Goal: Information Seeking & Learning: Check status

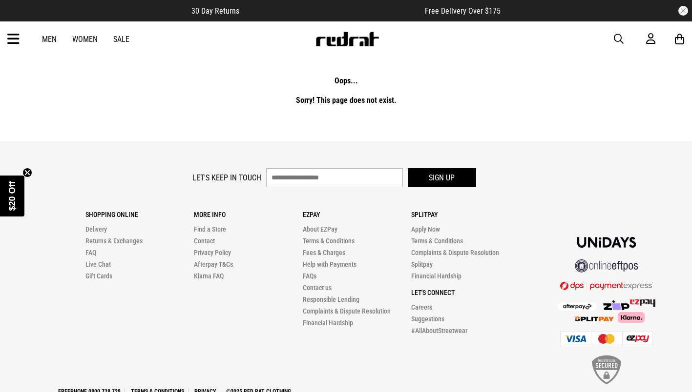
click at [21, 37] on div "Men Women Sale Sign in New Back Footwear Back Mens Back Womens Back Youth & Kid…" at bounding box center [346, 38] width 692 height 35
click at [11, 41] on icon at bounding box center [13, 39] width 12 height 16
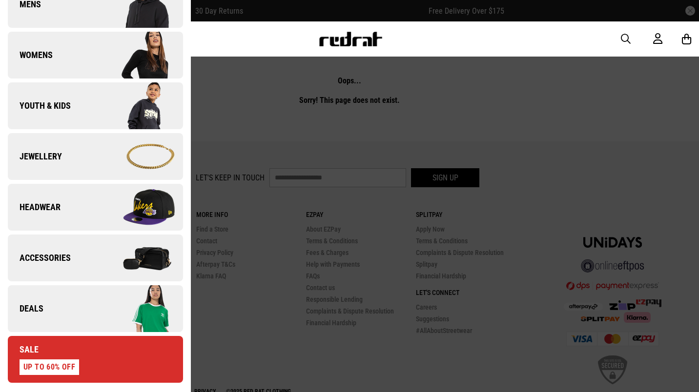
scroll to position [244, 0]
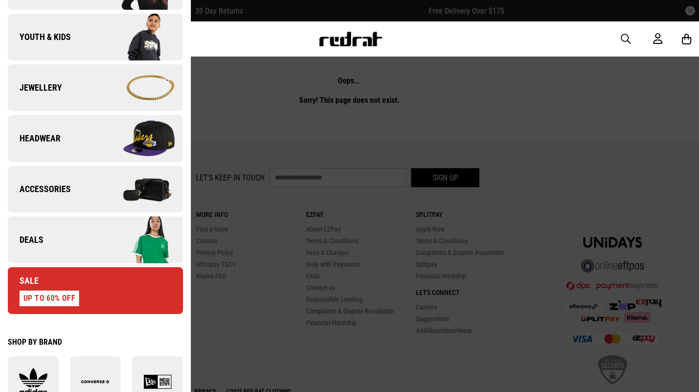
click at [97, 227] on img at bounding box center [138, 240] width 87 height 49
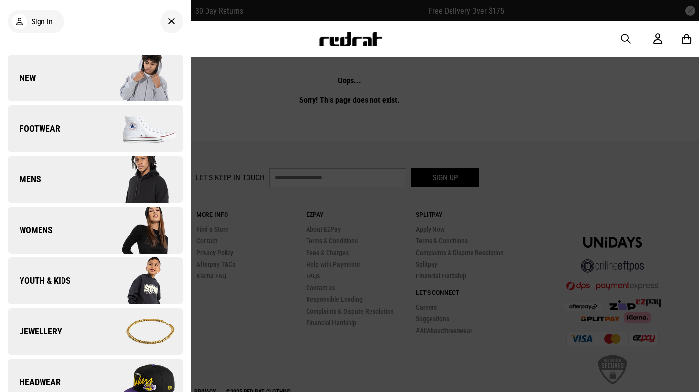
scroll to position [0, 0]
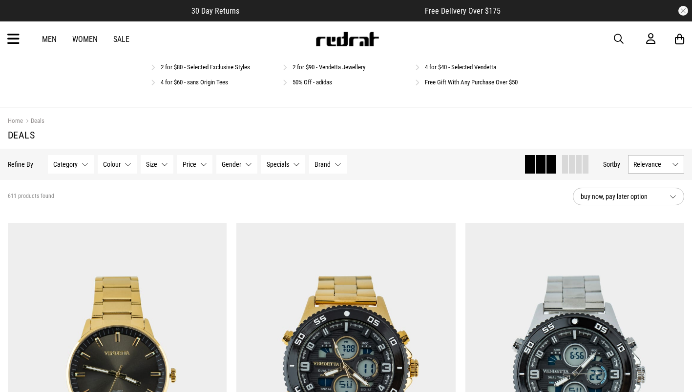
scroll to position [98, 0]
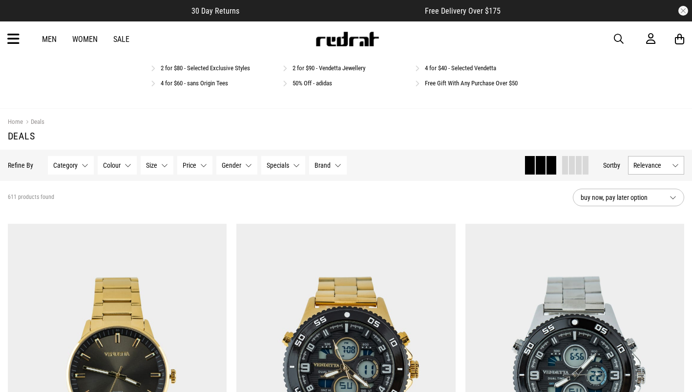
click at [198, 66] on link "2 for $80 - Selected Exclusive Styles" at bounding box center [205, 67] width 89 height 7
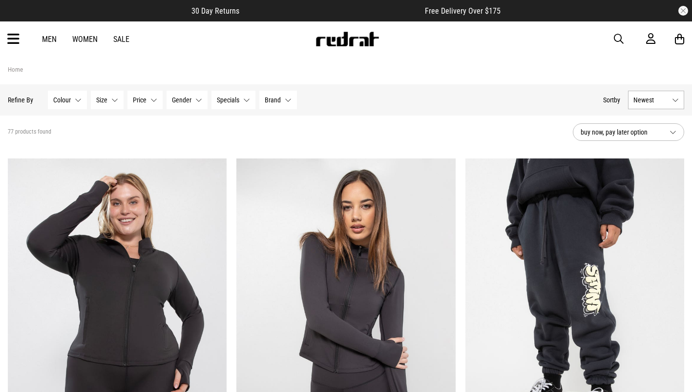
click at [13, 44] on icon at bounding box center [13, 39] width 12 height 16
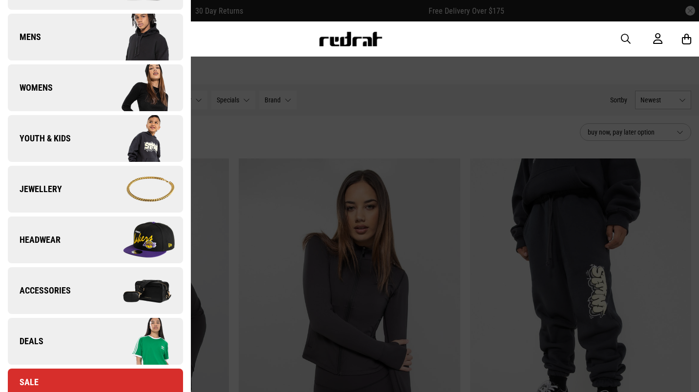
scroll to position [195, 0]
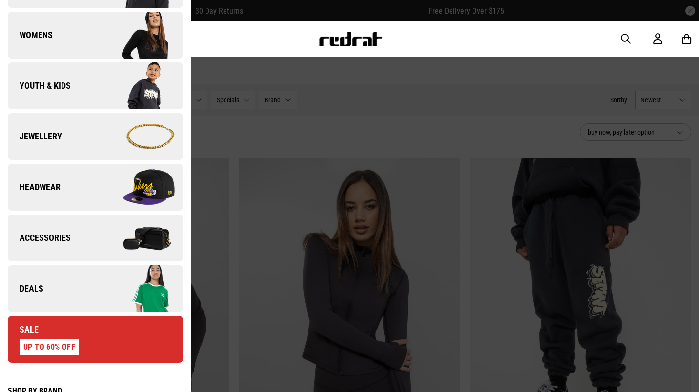
click at [78, 193] on link "Headwear" at bounding box center [95, 187] width 175 height 47
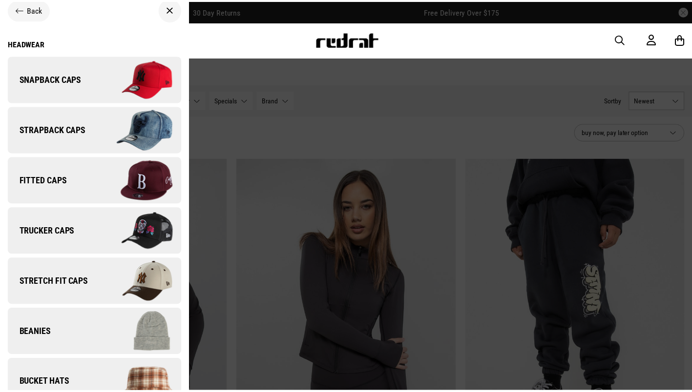
scroll to position [0, 0]
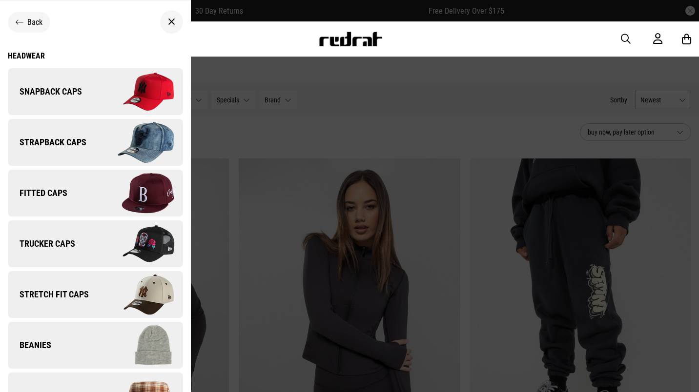
click at [168, 17] on div at bounding box center [171, 21] width 23 height 23
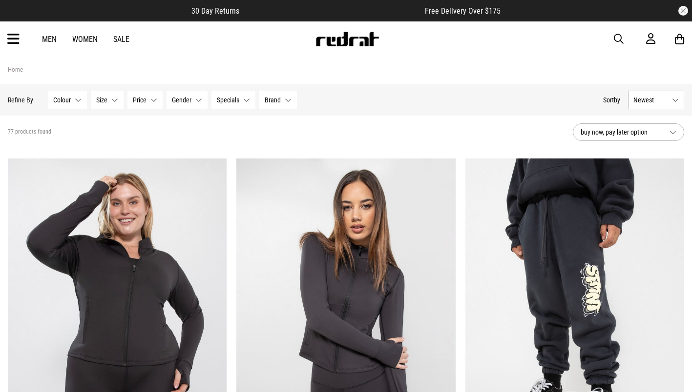
click at [334, 39] on img at bounding box center [347, 39] width 64 height 15
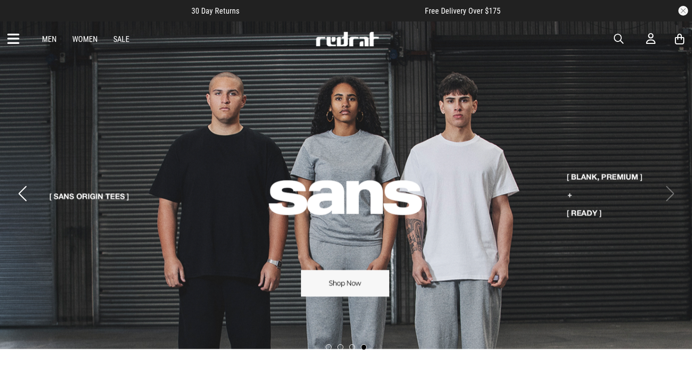
click at [18, 38] on icon at bounding box center [13, 39] width 12 height 16
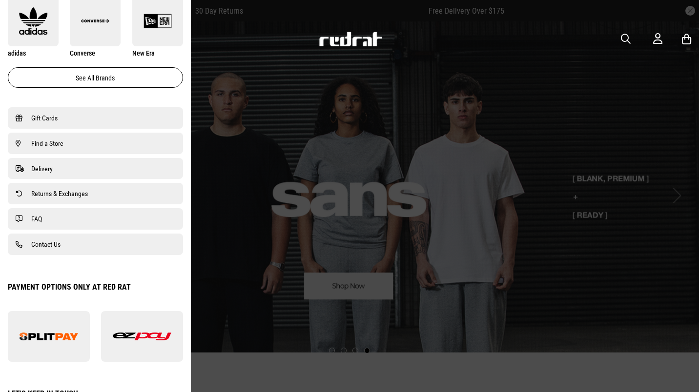
scroll to position [470, 0]
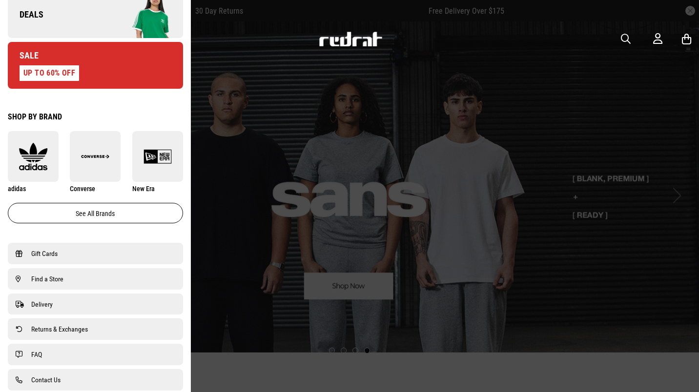
click at [106, 68] on link "Sale UP TO 60% OFF" at bounding box center [95, 65] width 175 height 47
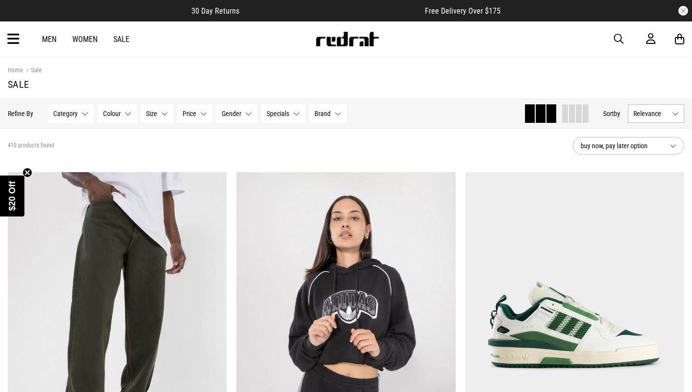
click at [13, 38] on icon at bounding box center [13, 39] width 12 height 16
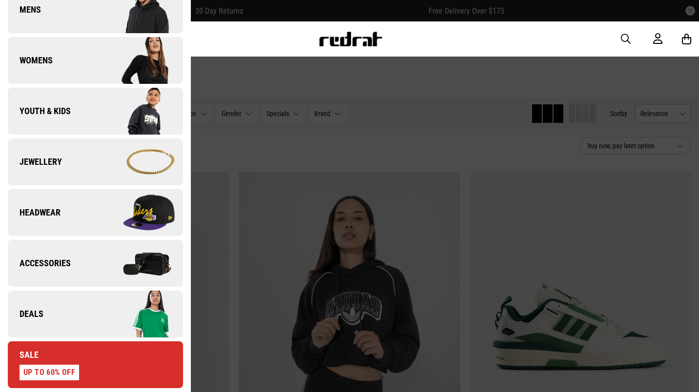
scroll to position [293, 0]
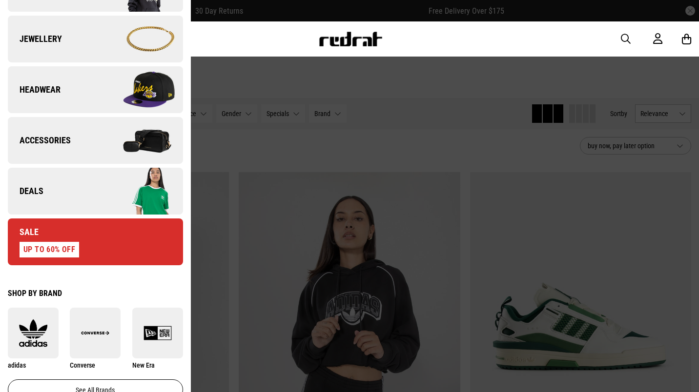
click at [74, 192] on link "Deals" at bounding box center [95, 191] width 175 height 47
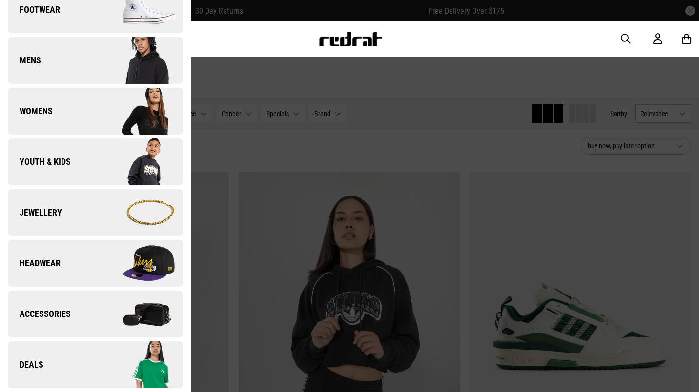
scroll to position [0, 0]
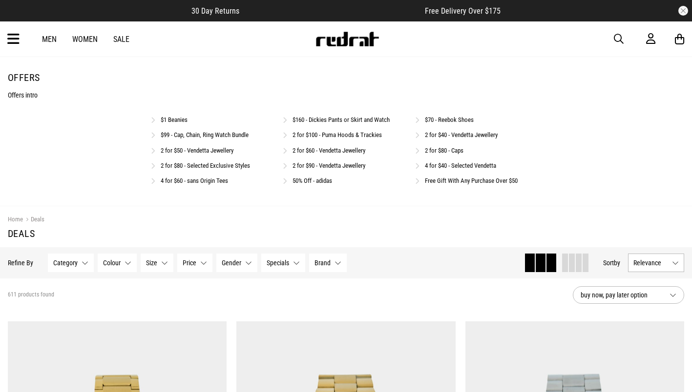
click at [436, 151] on link "2 for $80 - Caps" at bounding box center [444, 150] width 39 height 7
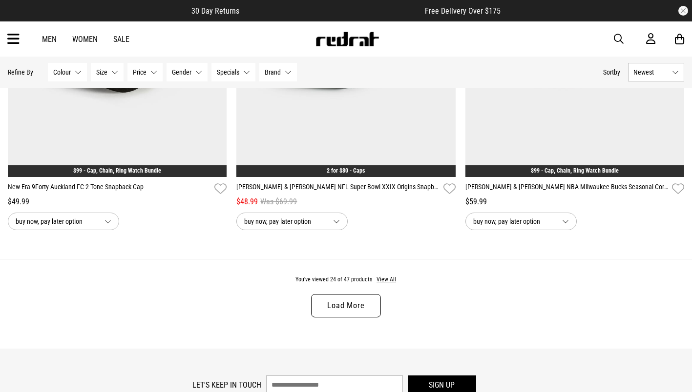
scroll to position [2978, 0]
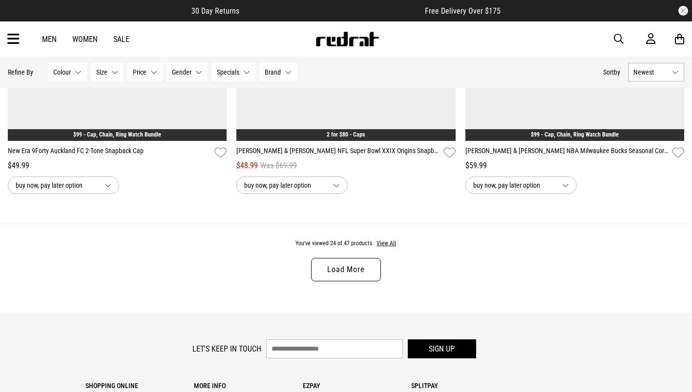
click at [347, 275] on link "Load More" at bounding box center [345, 269] width 69 height 23
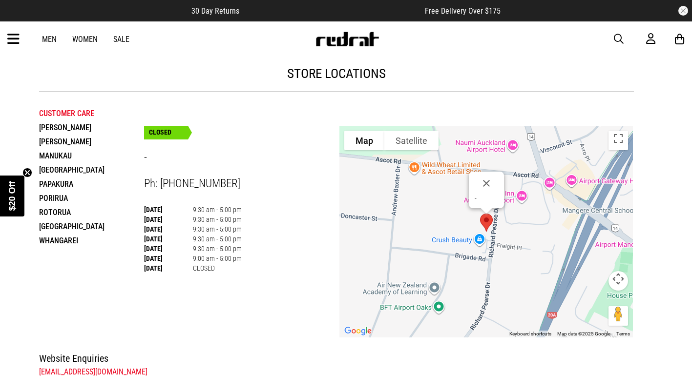
click at [210, 12] on span "30 Day Returns" at bounding box center [215, 10] width 48 height 9
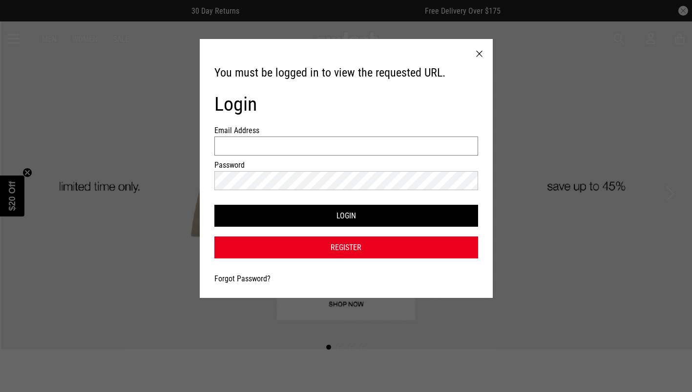
drag, startPoint x: 0, startPoint y: 0, endPoint x: 277, endPoint y: 144, distance: 311.8
click at [277, 144] on input "Email Address" at bounding box center [346, 146] width 264 height 19
type input "**********"
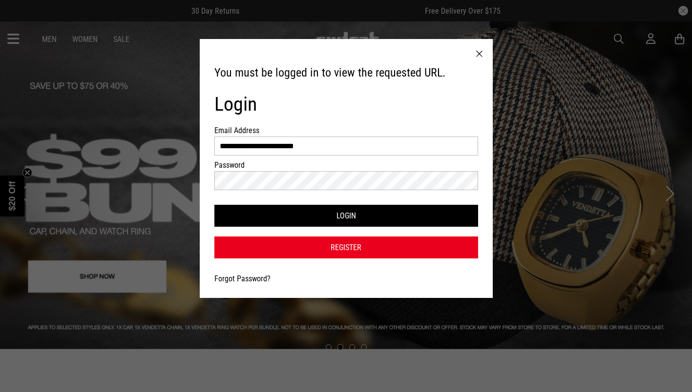
click at [309, 210] on button "Login" at bounding box center [346, 216] width 264 height 22
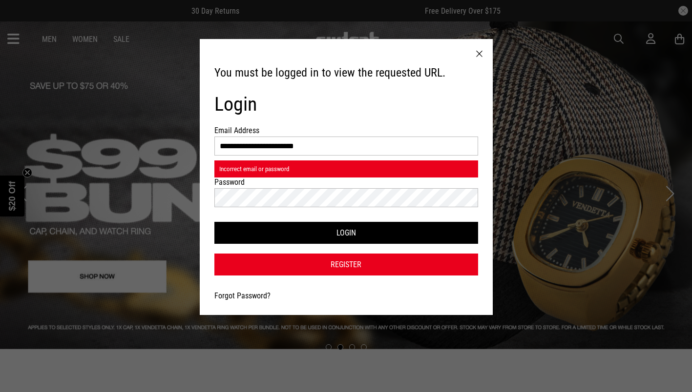
click at [329, 234] on button "Login" at bounding box center [346, 233] width 264 height 22
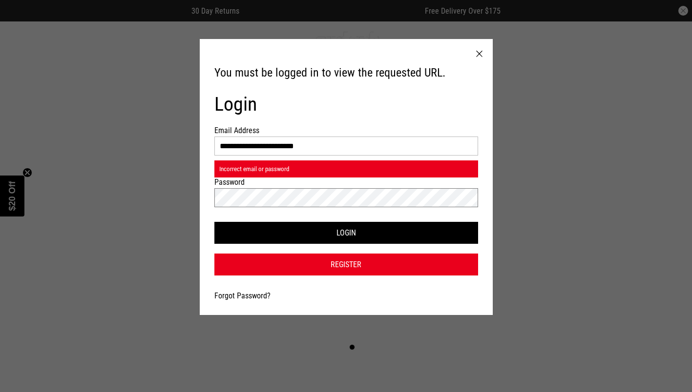
click at [175, 186] on div "**********" at bounding box center [346, 196] width 692 height 392
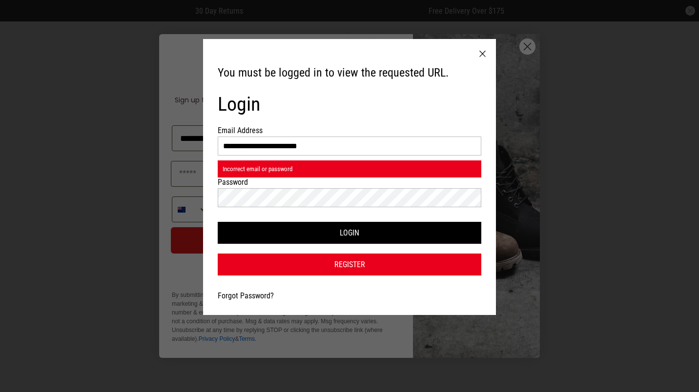
type input "**********"
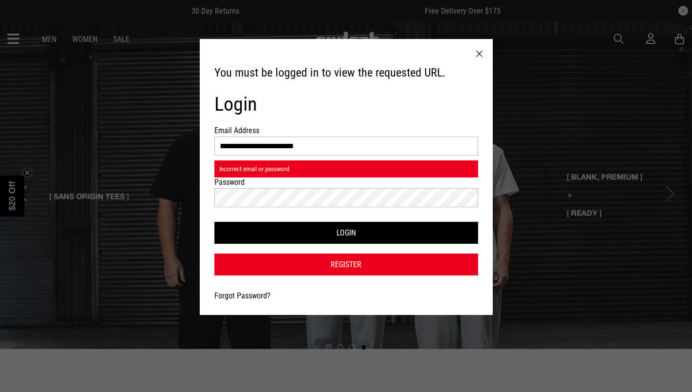
click at [325, 236] on button "Login" at bounding box center [346, 233] width 264 height 22
click at [230, 294] on link "Forgot Password?" at bounding box center [242, 295] width 56 height 9
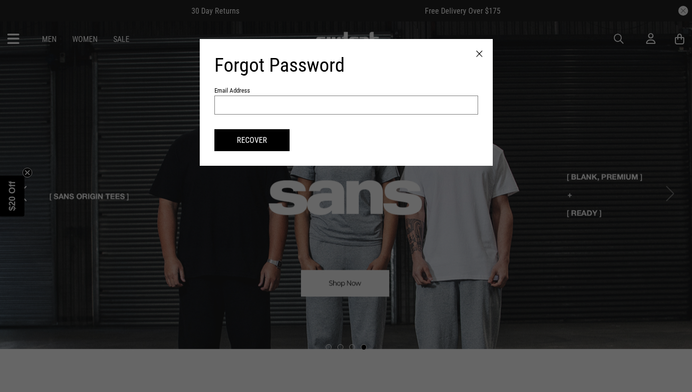
click at [300, 99] on input "text" at bounding box center [346, 105] width 264 height 19
type input "**********"
click at [266, 140] on button "Recover" at bounding box center [251, 140] width 75 height 22
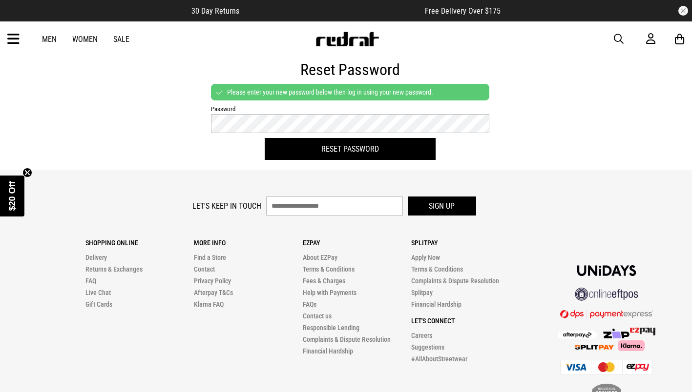
click at [327, 151] on button "Reset Password" at bounding box center [350, 149] width 171 height 22
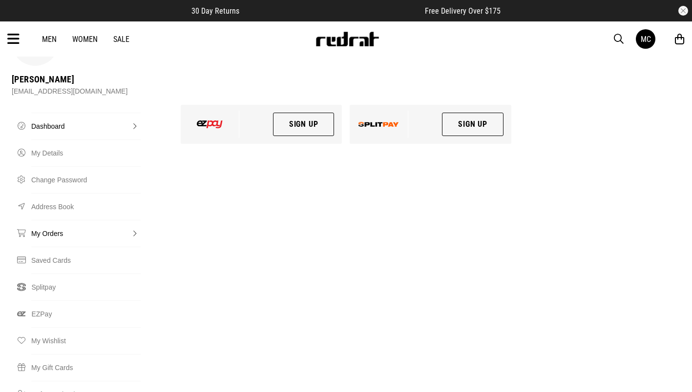
click at [53, 220] on link "My Orders" at bounding box center [85, 233] width 109 height 27
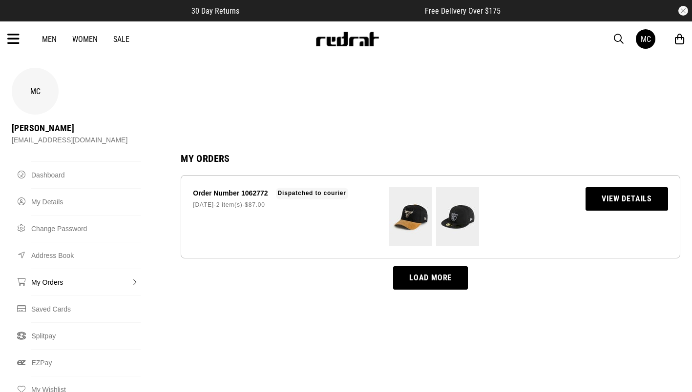
click at [628, 187] on link "View Details" at bounding box center [626, 198] width 82 height 23
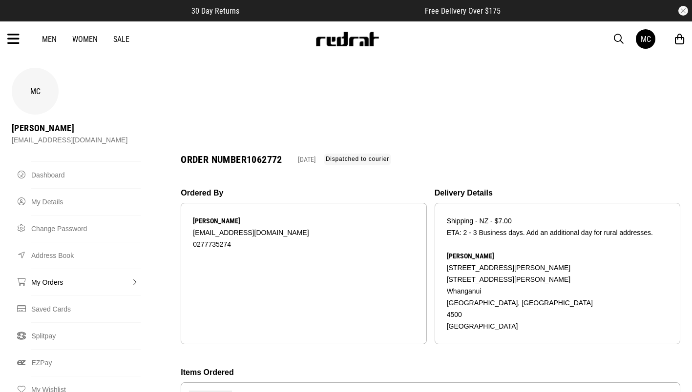
click at [120, 38] on link "Sale" at bounding box center [121, 39] width 16 height 9
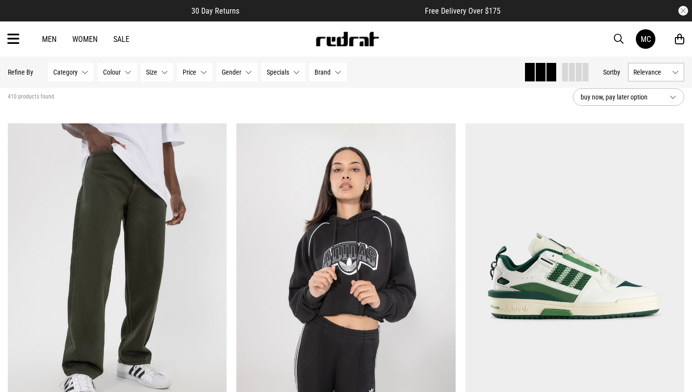
click at [187, 73] on span "Price" at bounding box center [190, 72] width 14 height 8
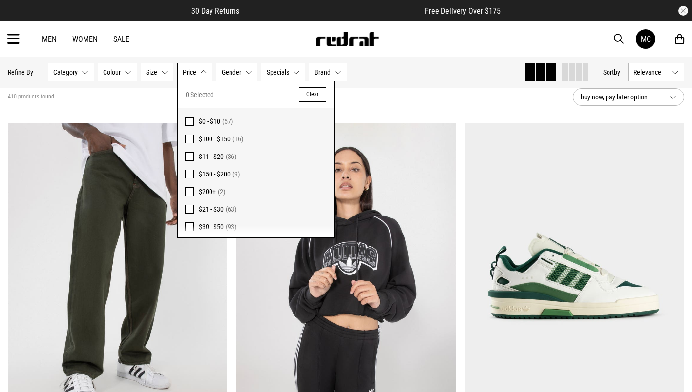
click at [187, 226] on span at bounding box center [189, 227] width 9 height 9
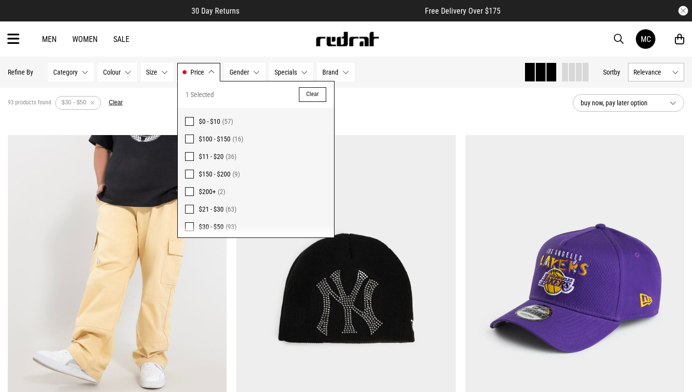
click at [411, 73] on div "Hide Refine s Refine By Filters Category None selected Category 0 Selected Clea…" at bounding box center [262, 72] width 508 height 21
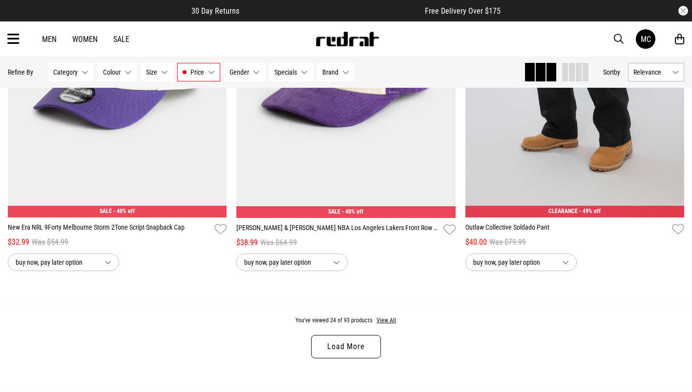
scroll to position [3075, 0]
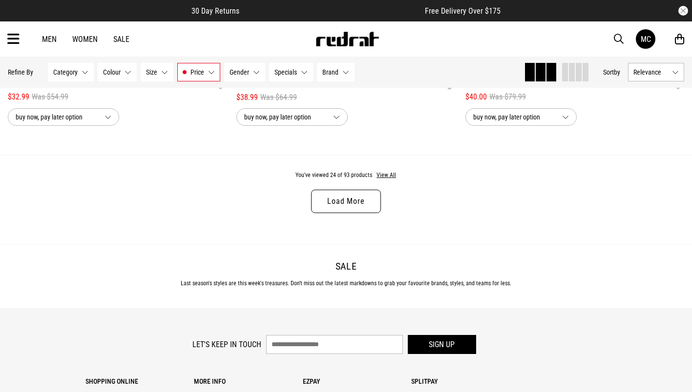
click at [335, 198] on link "Load More" at bounding box center [345, 201] width 69 height 23
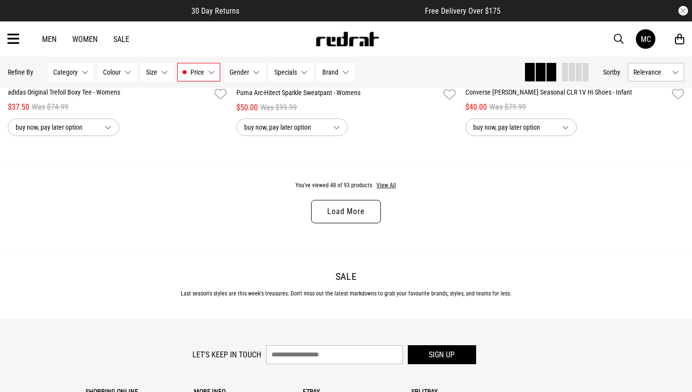
scroll to position [6102, 0]
click at [357, 219] on link "Load More" at bounding box center [345, 211] width 69 height 23
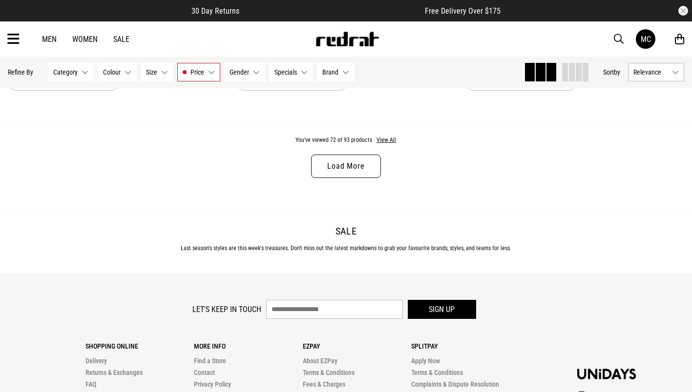
scroll to position [9129, 0]
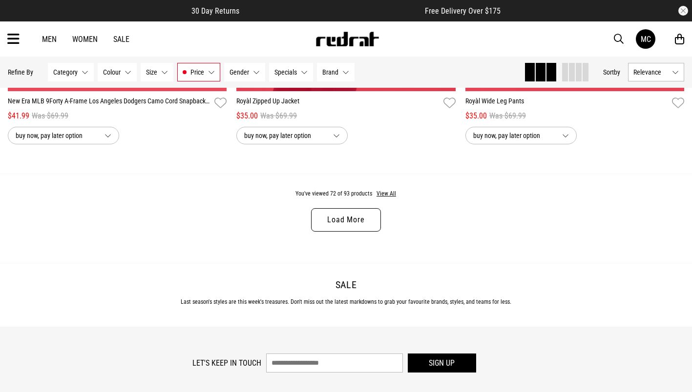
click at [347, 232] on link "Load More" at bounding box center [345, 219] width 69 height 23
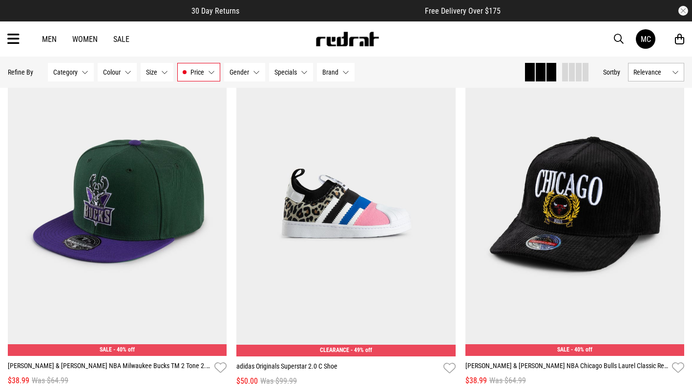
scroll to position [11618, 0]
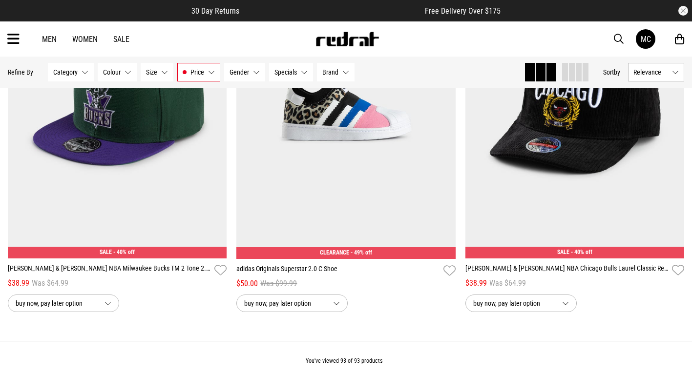
click at [609, 34] on div "Men Women Sale MC Hi, Matt New Back Footwear Back Mens Back Womens Back Youth &…" at bounding box center [346, 38] width 692 height 35
click at [622, 38] on span "button" at bounding box center [619, 39] width 10 height 12
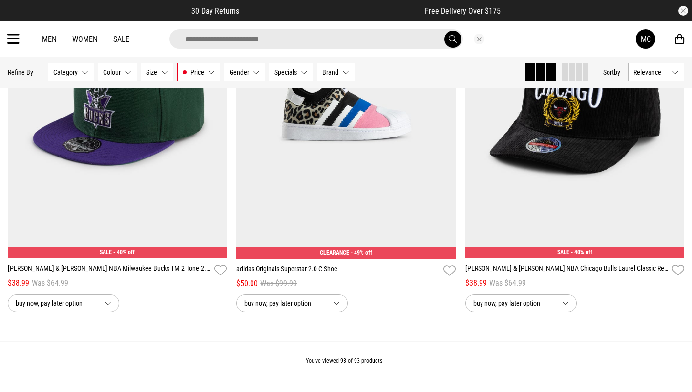
click at [299, 44] on input "search" at bounding box center [315, 39] width 293 height 20
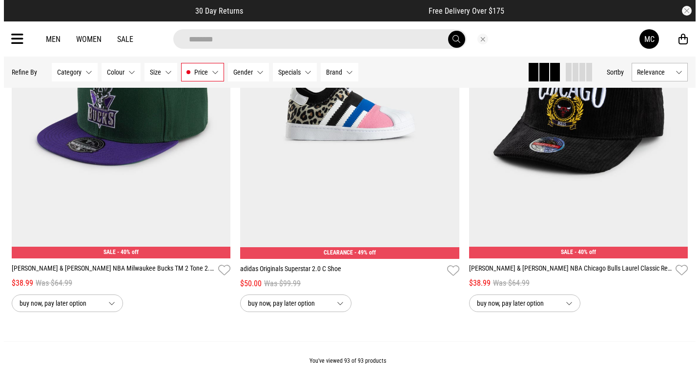
scroll to position [11712, 0]
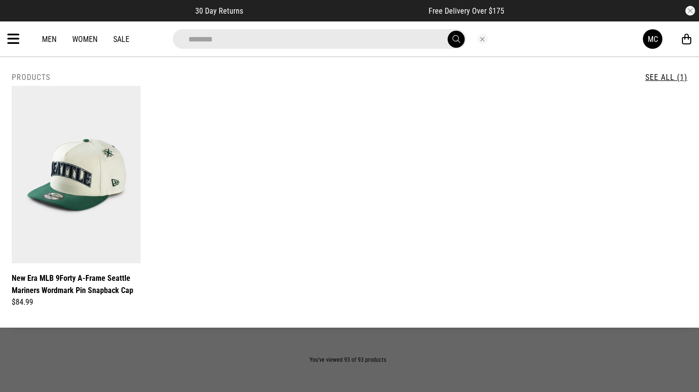
type input "********"
click at [448, 31] on button "submit" at bounding box center [456, 39] width 17 height 17
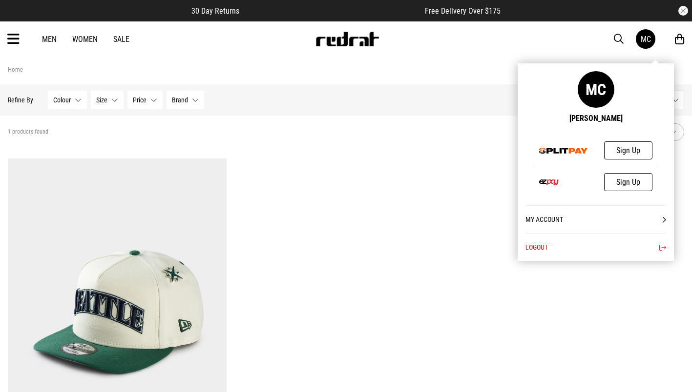
click at [640, 35] on div "MC" at bounding box center [645, 39] width 10 height 9
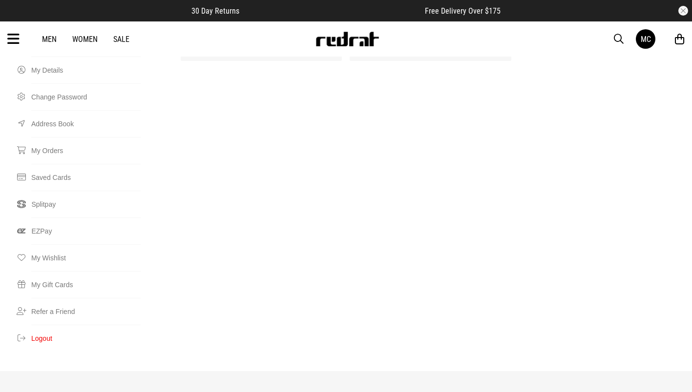
scroll to position [12, 0]
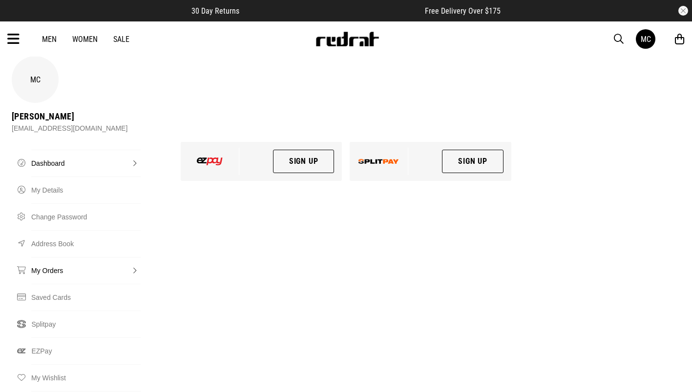
click at [52, 257] on link "My Orders" at bounding box center [85, 270] width 109 height 27
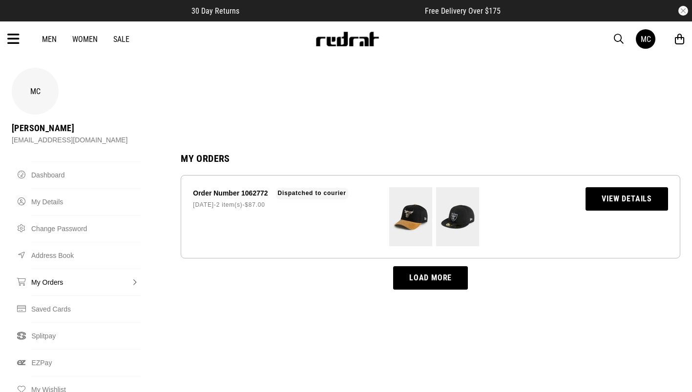
click at [640, 187] on link "View Details" at bounding box center [626, 198] width 82 height 23
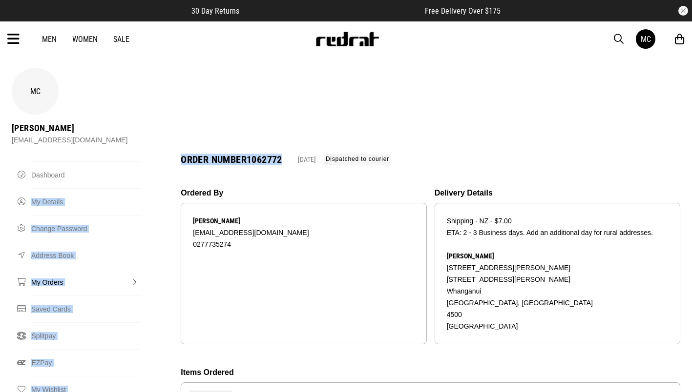
drag, startPoint x: 286, startPoint y: 121, endPoint x: 170, endPoint y: 121, distance: 115.2
click at [170, 121] on div "MC Matt Carnihan matthewcarnihan@gmail.com Order Dashboard My Details Change Pa…" at bounding box center [346, 380] width 676 height 625
drag, startPoint x: 170, startPoint y: 121, endPoint x: 252, endPoint y: 134, distance: 83.1
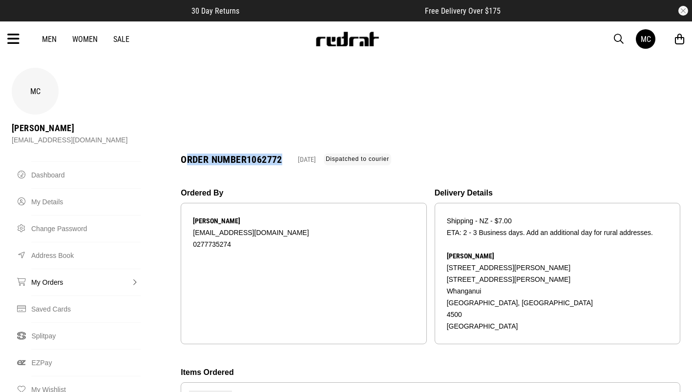
drag, startPoint x: 287, startPoint y: 122, endPoint x: 183, endPoint y: 122, distance: 103.5
click at [183, 154] on header "Order Number 1062772 25 Sep 2025 Dispatched to courier" at bounding box center [430, 160] width 499 height 12
copy h1 "Order Number 1062772"
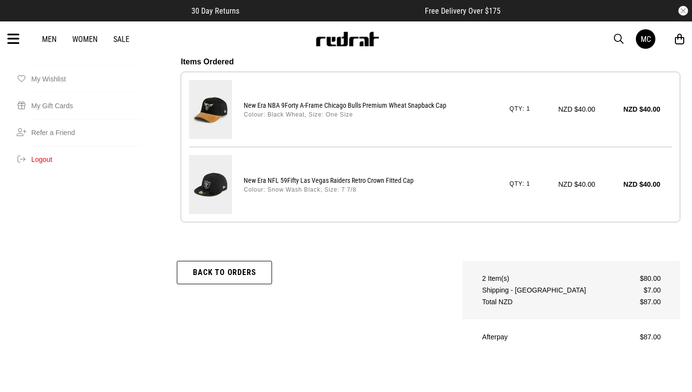
scroll to position [488, 0]
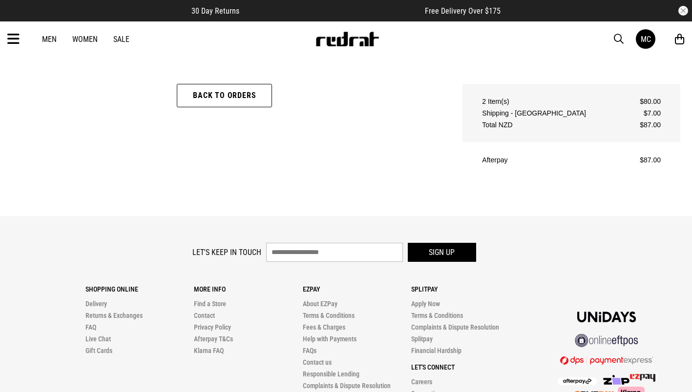
click at [312, 359] on link "Contact us" at bounding box center [317, 363] width 29 height 8
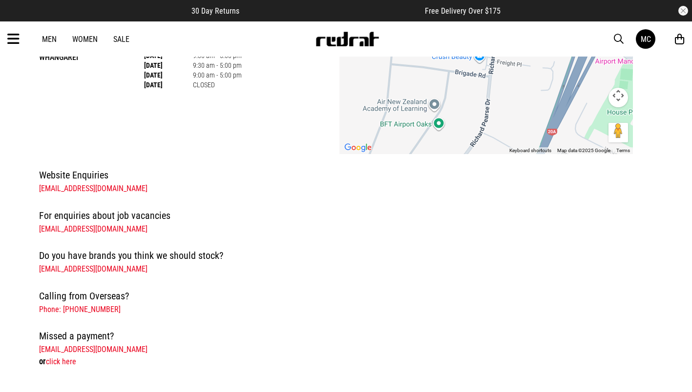
scroll to position [195, 0]
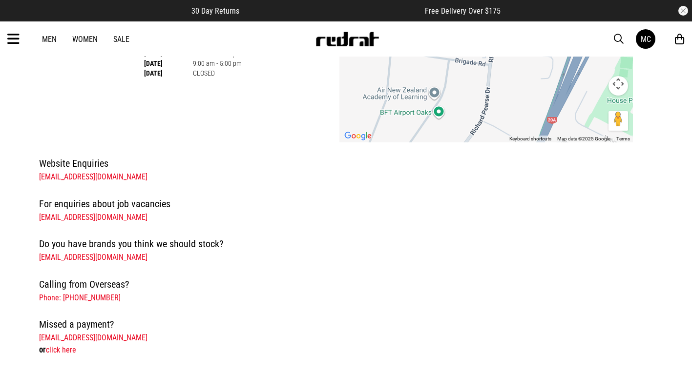
click at [50, 176] on link "[EMAIL_ADDRESS][DOMAIN_NAME]" at bounding box center [93, 176] width 108 height 9
drag, startPoint x: 99, startPoint y: 181, endPoint x: 39, endPoint y: 181, distance: 60.0
click at [39, 181] on p "[EMAIL_ADDRESS][DOMAIN_NAME]" at bounding box center [336, 177] width 595 height 12
drag, startPoint x: 54, startPoint y: 181, endPoint x: 143, endPoint y: 176, distance: 89.4
click at [143, 176] on p "[EMAIL_ADDRESS][DOMAIN_NAME]" at bounding box center [336, 177] width 595 height 12
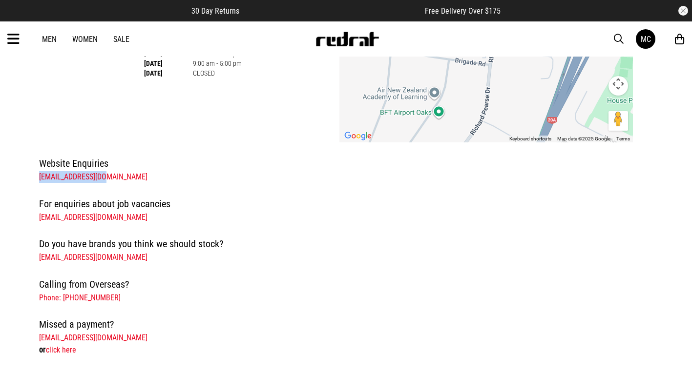
click at [61, 349] on link "click here" at bounding box center [61, 350] width 30 height 9
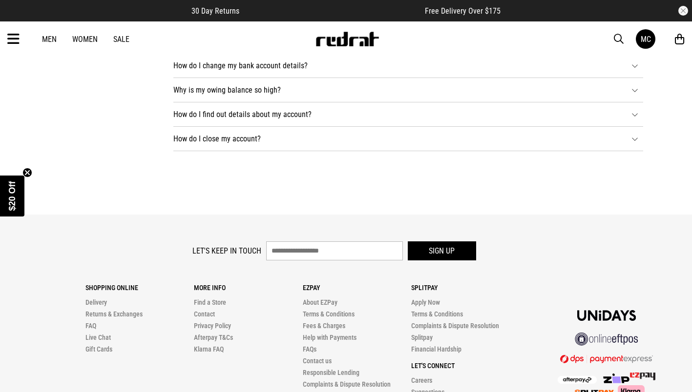
scroll to position [342, 0]
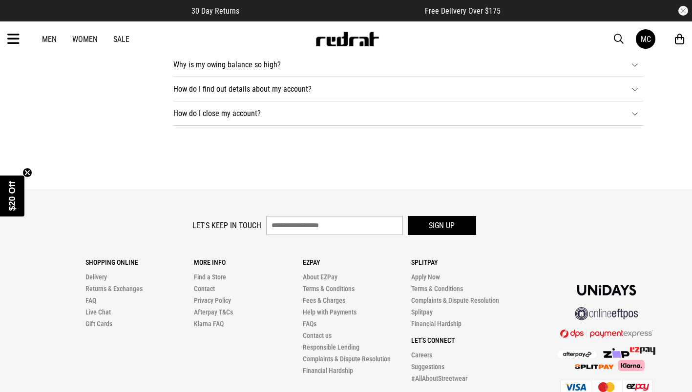
click at [103, 289] on link "Returns & Exchanges" at bounding box center [113, 289] width 57 height 8
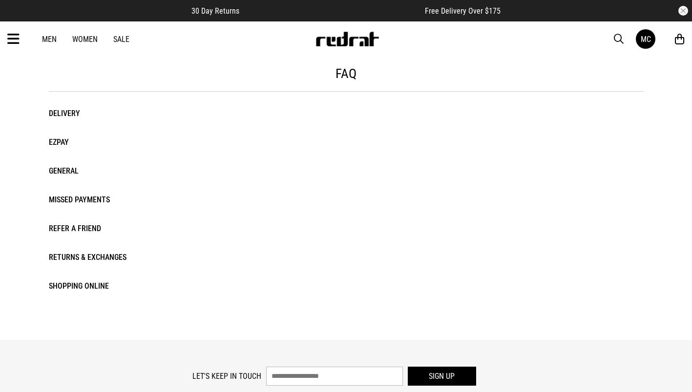
click at [73, 257] on li "Returns & Exchanges" at bounding box center [101, 257] width 105 height 14
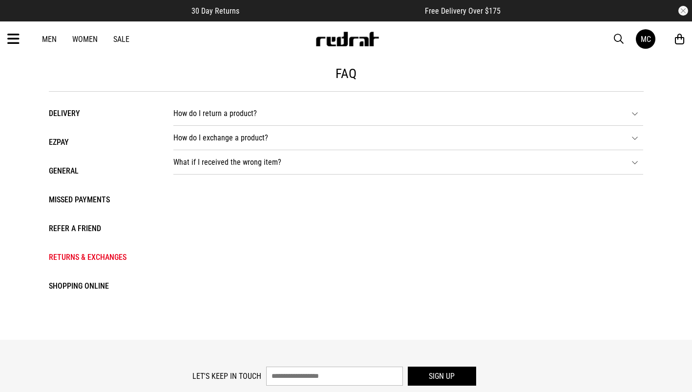
click at [230, 111] on li "How do I return a product? If you have placed an order through our website or v…" at bounding box center [408, 114] width 470 height 24
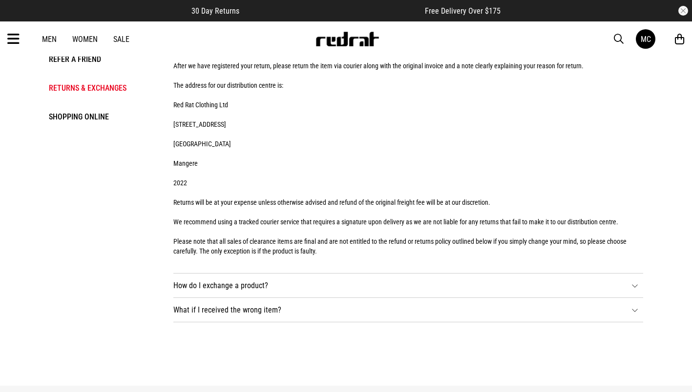
scroll to position [195, 0]
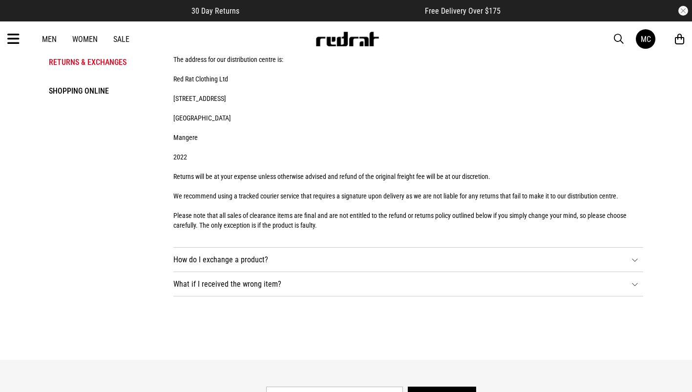
click at [237, 251] on li "How do I exchange a product? If you have placed an order through our website or…" at bounding box center [408, 260] width 470 height 24
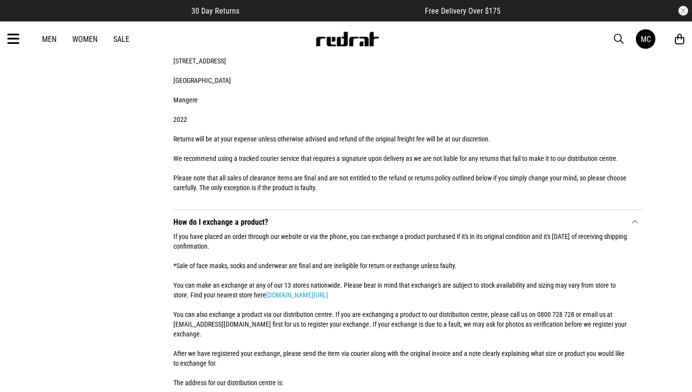
scroll to position [293, 0]
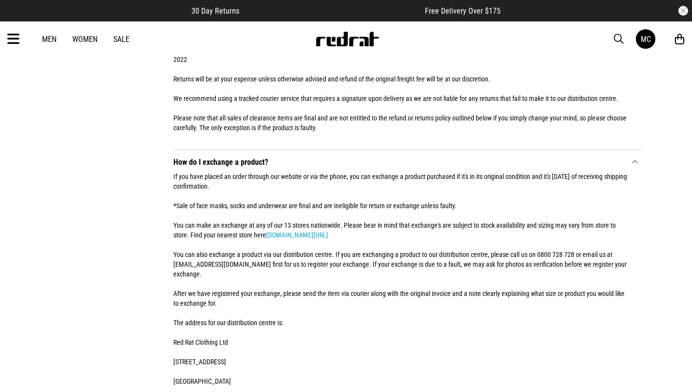
click at [179, 255] on div "If you have placed an order through our website or via the phone, you can excha…" at bounding box center [400, 335] width 455 height 337
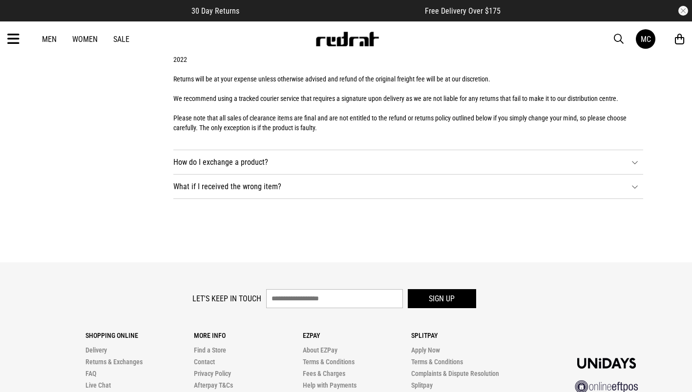
click at [226, 150] on li "How do I exchange a product? If you have placed an order through our website or…" at bounding box center [408, 162] width 470 height 24
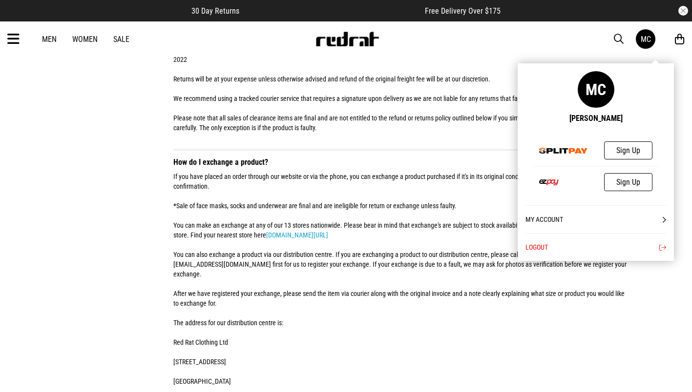
click at [646, 41] on div "MC" at bounding box center [645, 39] width 10 height 9
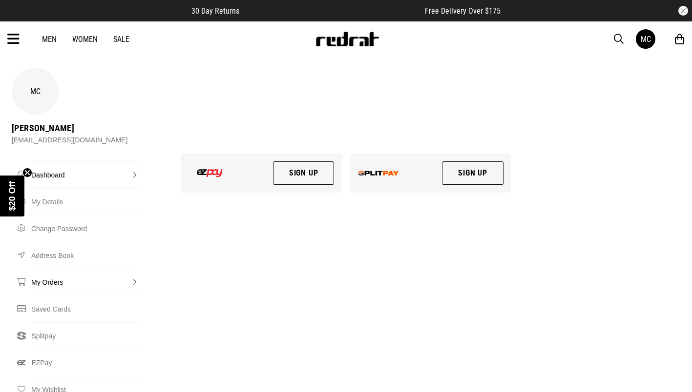
click at [43, 269] on link "My Orders" at bounding box center [85, 282] width 109 height 27
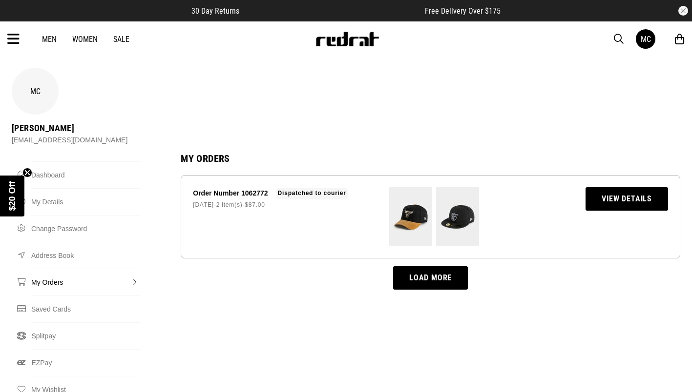
click at [627, 187] on link "View Details" at bounding box center [626, 198] width 82 height 23
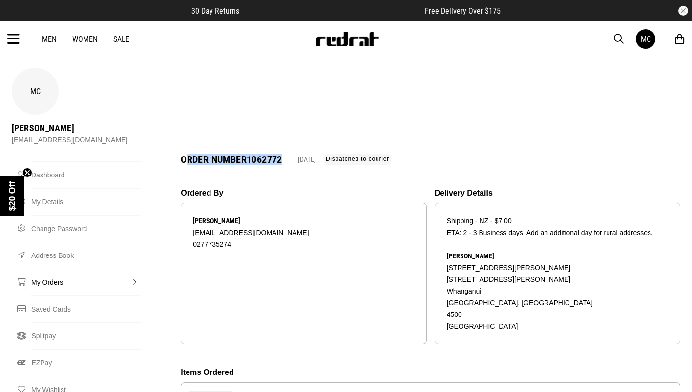
drag, startPoint x: 285, startPoint y: 121, endPoint x: 183, endPoint y: 121, distance: 102.0
click at [183, 155] on h1 "Order Number 1062772" at bounding box center [232, 160] width 102 height 10
copy h1 "Order Number 1062772"
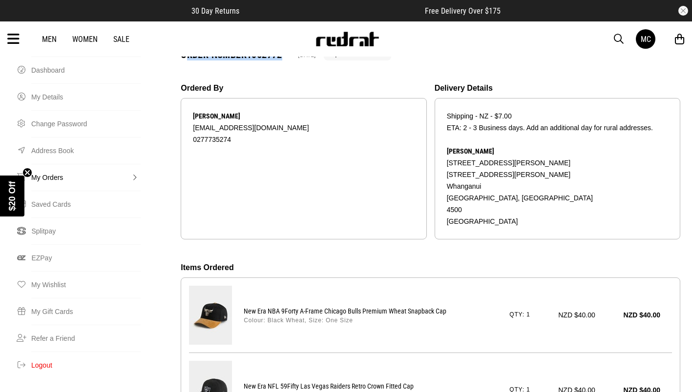
scroll to position [195, 0]
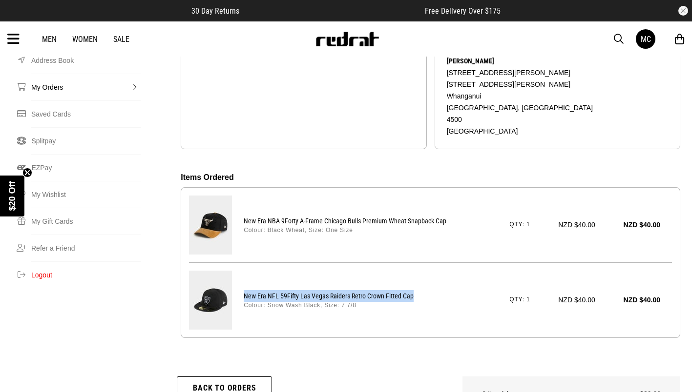
drag, startPoint x: 417, startPoint y: 258, endPoint x: 234, endPoint y: 261, distance: 182.6
click at [234, 289] on div "New Era NFL 59Fifty Las Vegas Raiders Retro Crown Fitted Cap Colour: Snow Wash …" at bounding box center [452, 300] width 440 height 23
copy p "New Era NFL 59Fifty Las Vegas Raiders Retro Crown Fitted Cap"
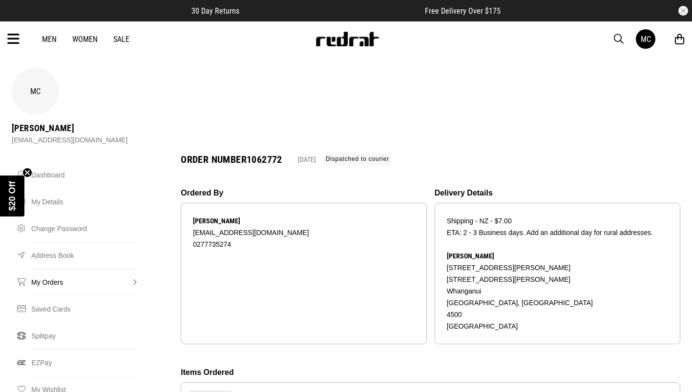
click at [330, 38] on img at bounding box center [347, 39] width 64 height 15
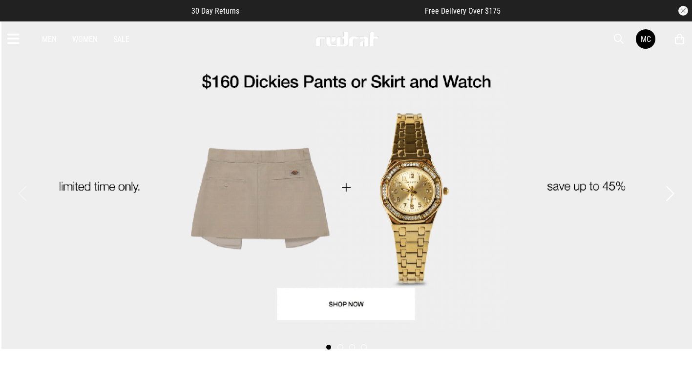
click at [11, 38] on icon at bounding box center [13, 39] width 12 height 16
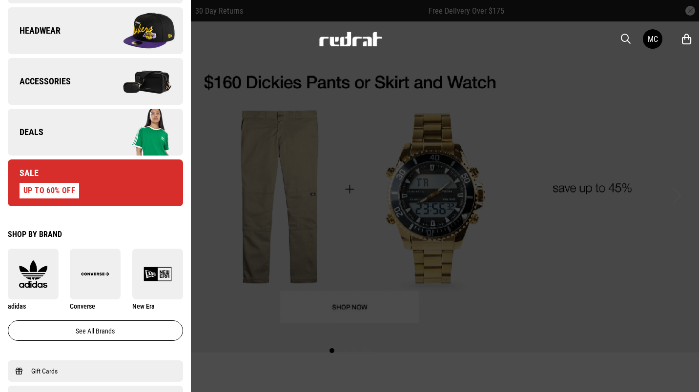
scroll to position [391, 0]
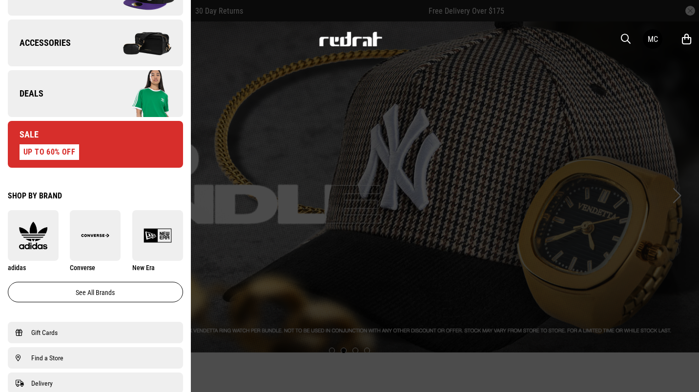
click at [47, 92] on link "Deals" at bounding box center [95, 93] width 175 height 47
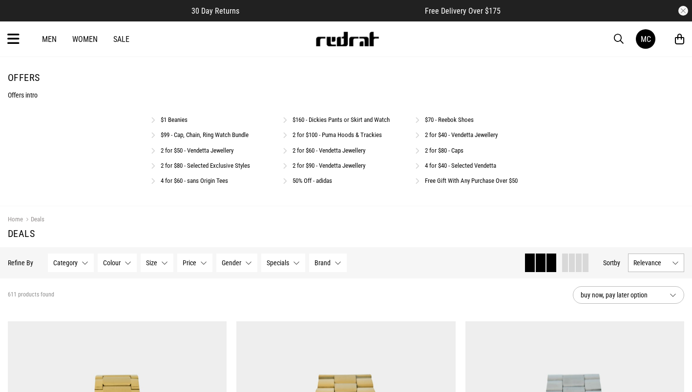
click at [427, 151] on link "2 for $80 - Caps" at bounding box center [444, 150] width 39 height 7
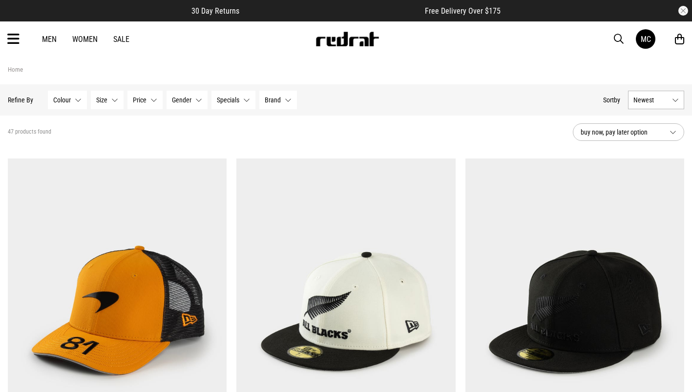
click at [278, 101] on span "Brand" at bounding box center [273, 100] width 16 height 8
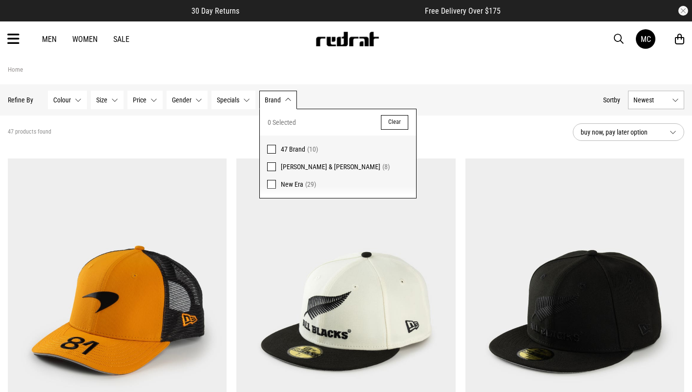
click at [481, 108] on div "Hide Refine s Refine By Filters Colour None selected Colour 0 Selected Clear Bl…" at bounding box center [301, 99] width 587 height 21
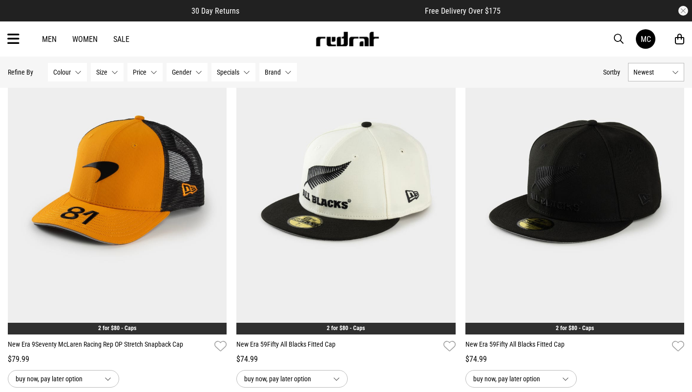
scroll to position [146, 0]
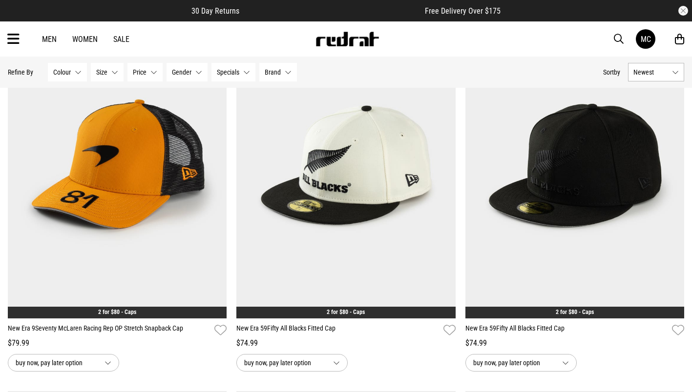
click at [597, 176] on img at bounding box center [574, 165] width 219 height 307
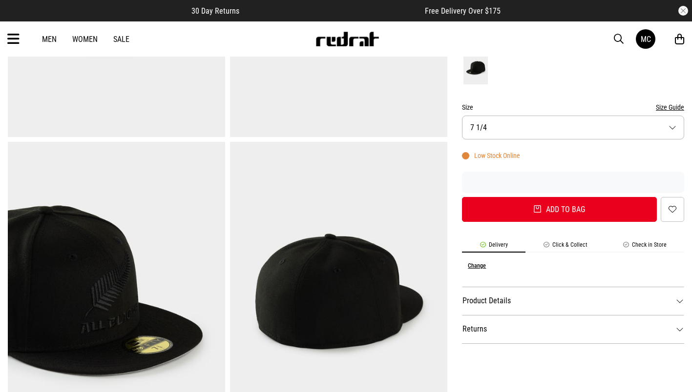
scroll to position [342, 0]
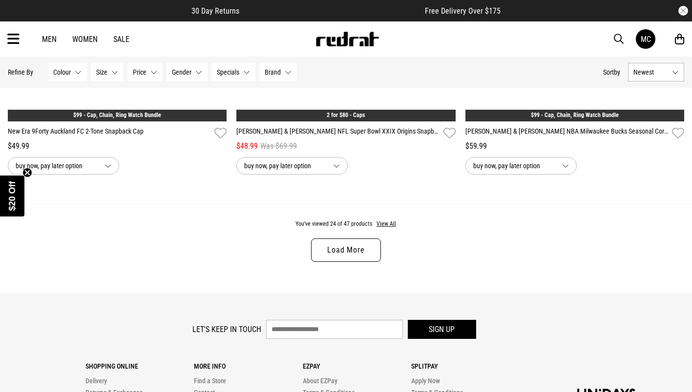
scroll to position [3006, 0]
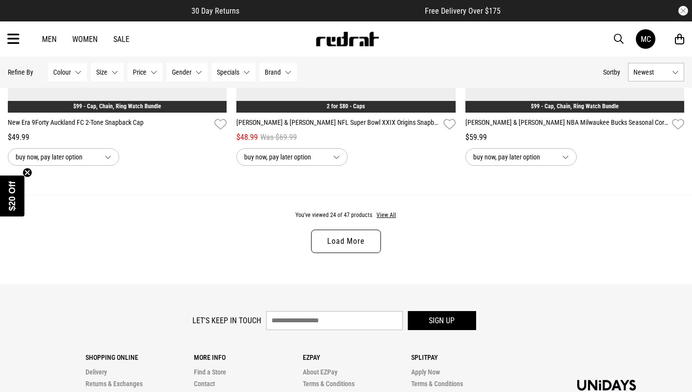
click at [330, 244] on link "Load More" at bounding box center [345, 241] width 69 height 23
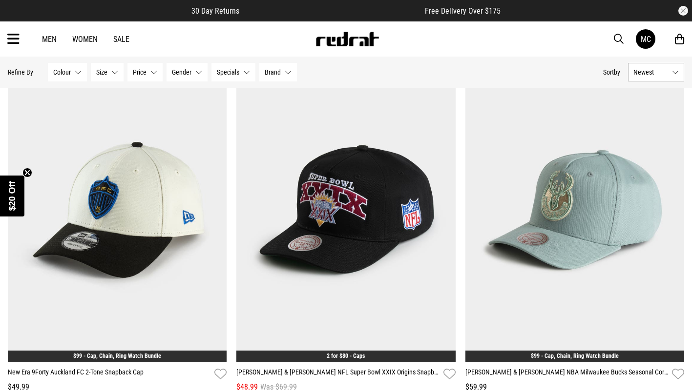
scroll to position [2762, 0]
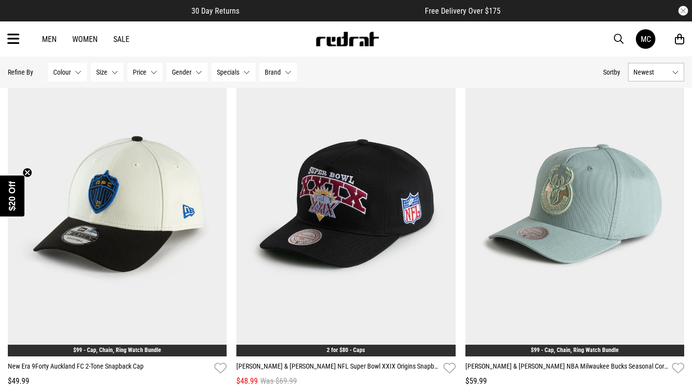
click at [381, 250] on img at bounding box center [345, 204] width 219 height 307
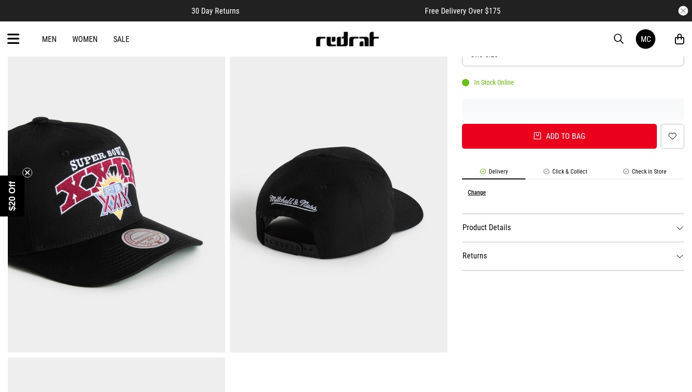
scroll to position [146, 0]
